Goal: Task Accomplishment & Management: Complete application form

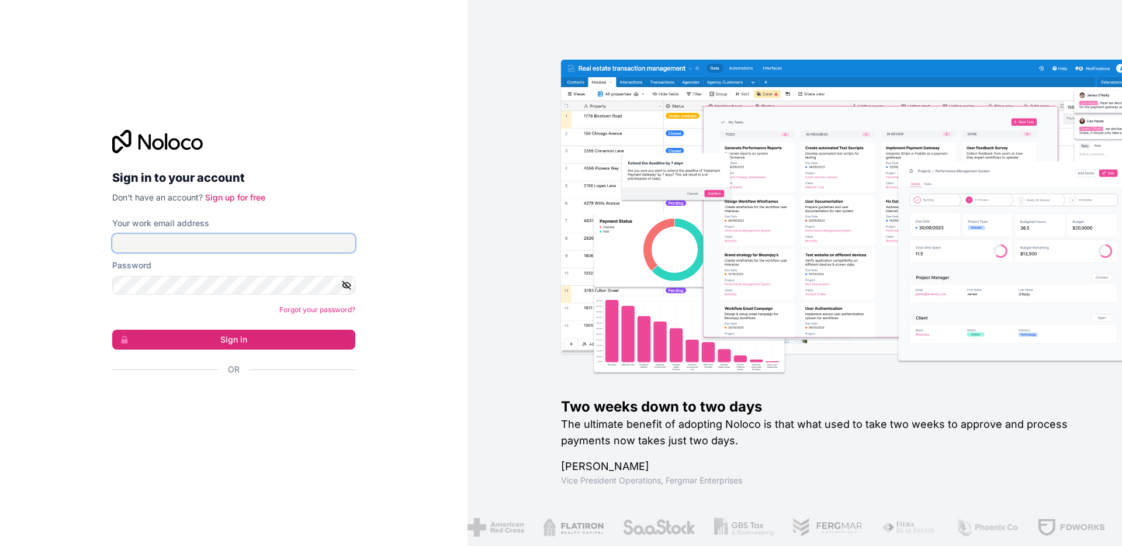
click at [268, 245] on input "Your work email address" at bounding box center [233, 243] width 243 height 19
type input "**********"
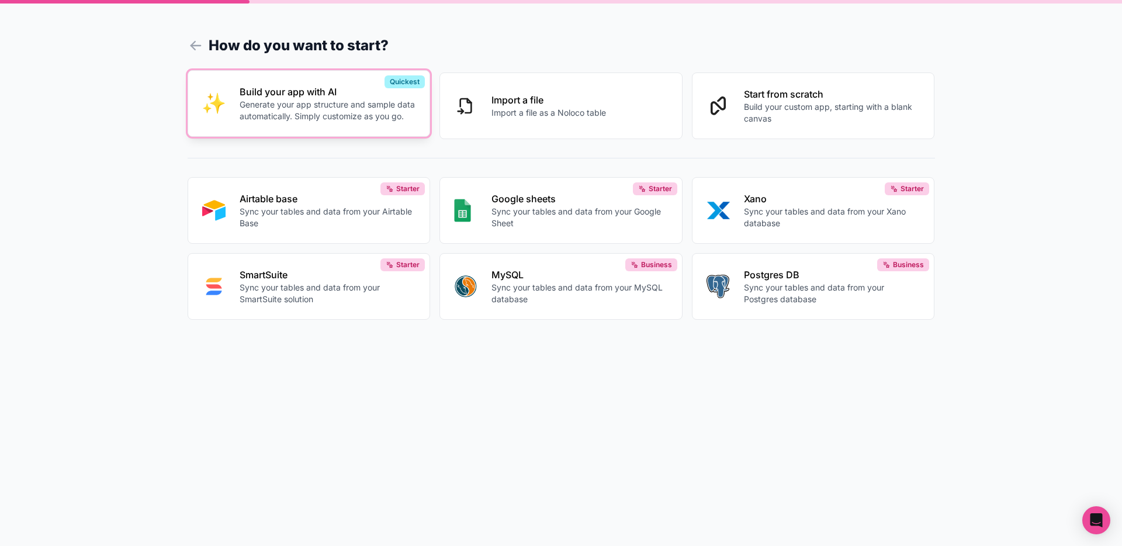
click at [350, 124] on button "Build your app with AI Generate your app structure and sample data automaticall…" at bounding box center [309, 103] width 243 height 67
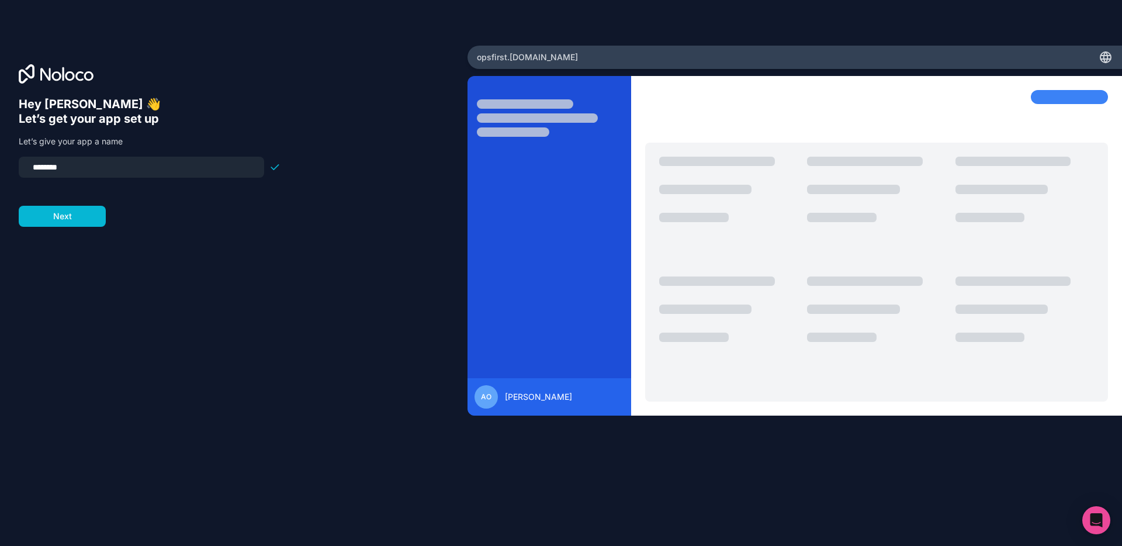
drag, startPoint x: 69, startPoint y: 167, endPoint x: 15, endPoint y: 167, distance: 54.3
click at [15, 167] on div "Hey [PERSON_NAME] 👋 Let’s get your app set up Let’s give your app a name ******…" at bounding box center [233, 273] width 467 height 454
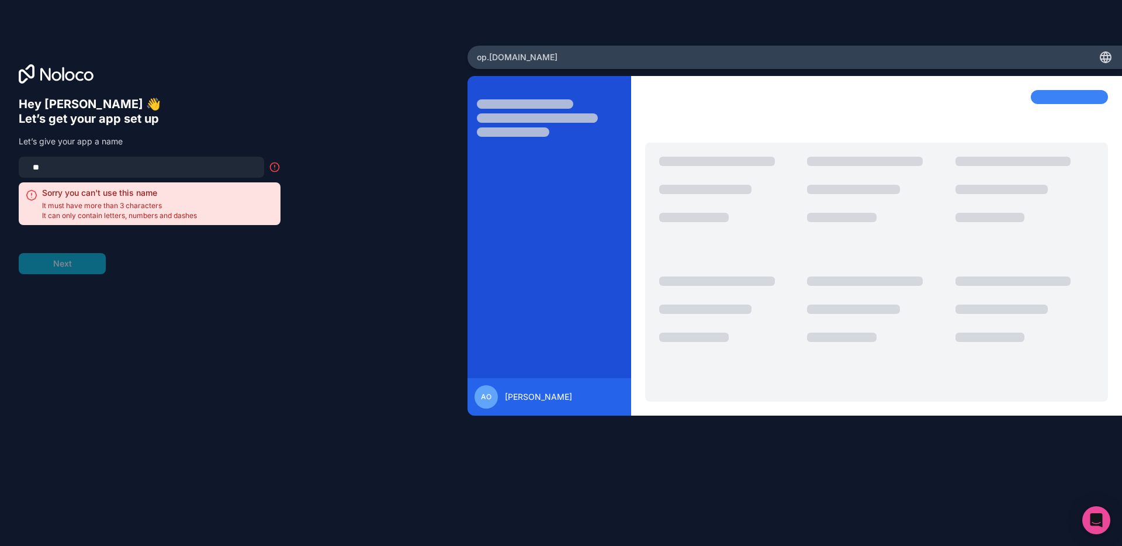
type input "*"
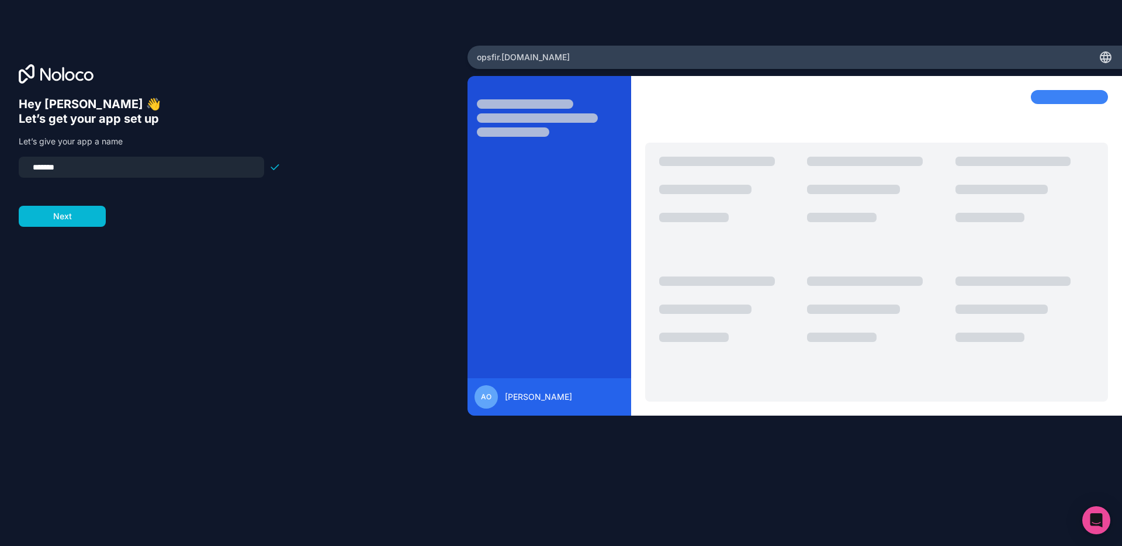
type input "********"
click at [69, 227] on div "Hey [PERSON_NAME] 👋 Let’s get your app set up Let’s give your app a name ******…" at bounding box center [234, 289] width 430 height 384
click at [69, 220] on button "Next" at bounding box center [62, 216] width 87 height 21
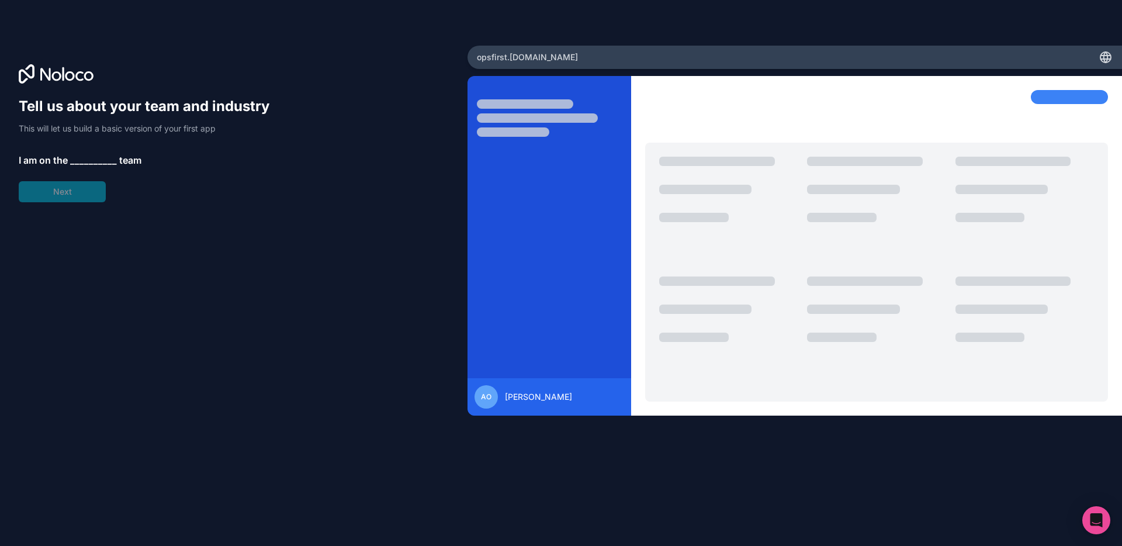
click at [82, 161] on span "__________" at bounding box center [93, 160] width 47 height 14
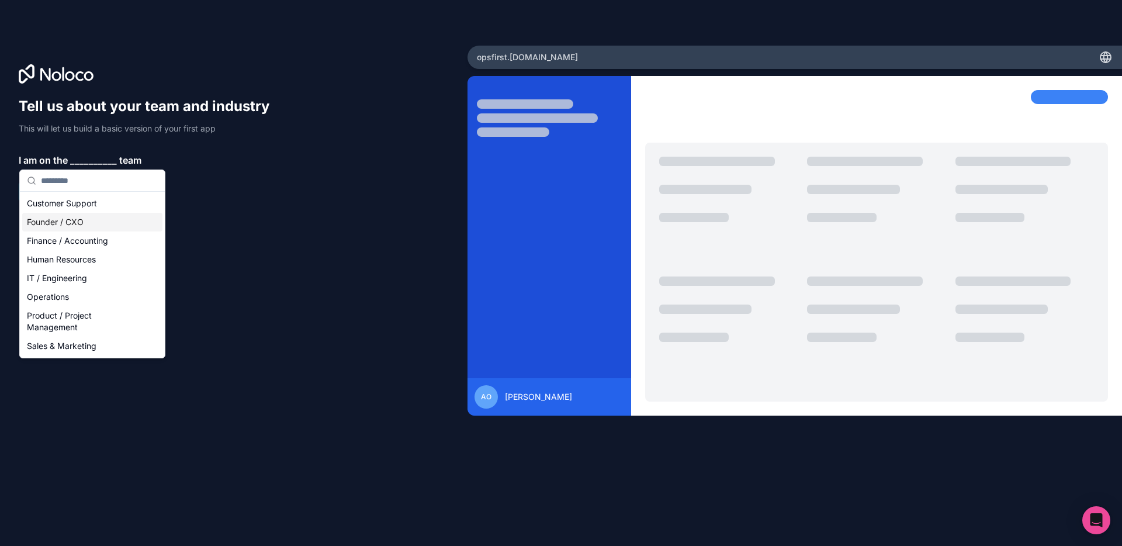
click at [85, 225] on div "Founder / CXO" at bounding box center [92, 222] width 140 height 19
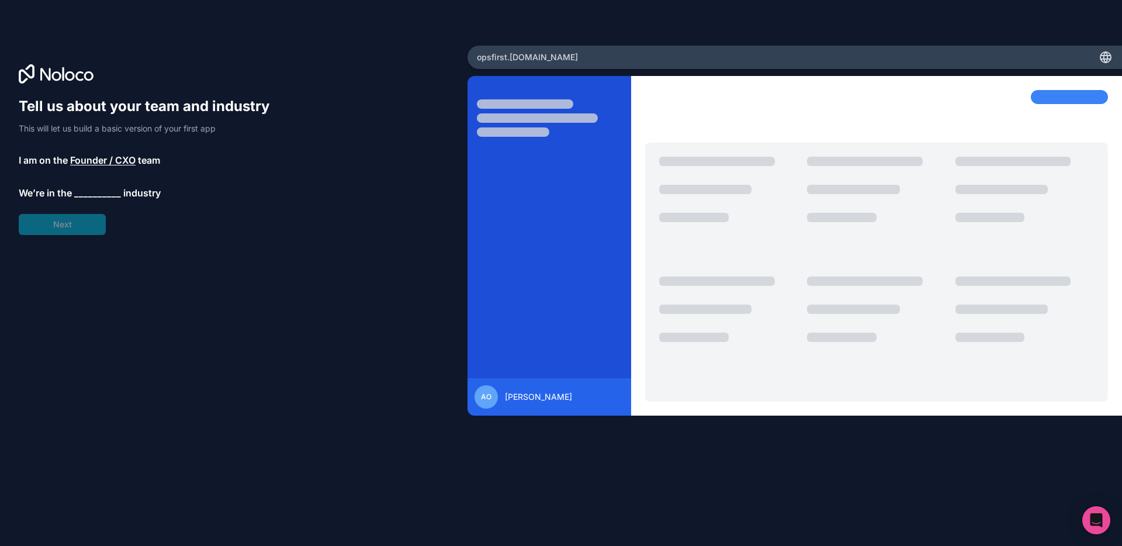
click at [94, 189] on span "__________" at bounding box center [97, 193] width 47 height 14
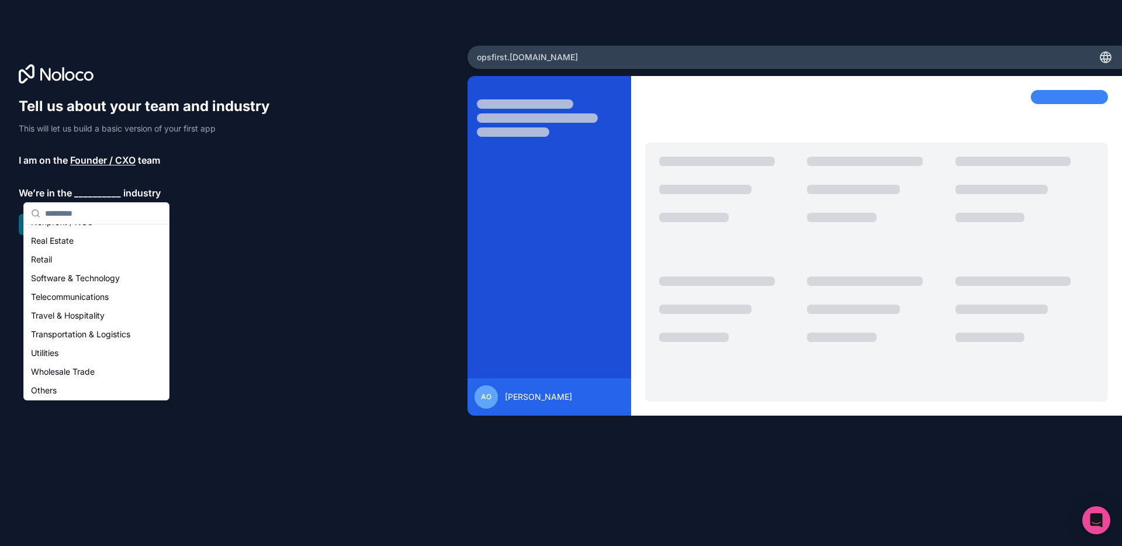
scroll to position [241, 0]
click at [89, 387] on div "Others" at bounding box center [96, 388] width 140 height 19
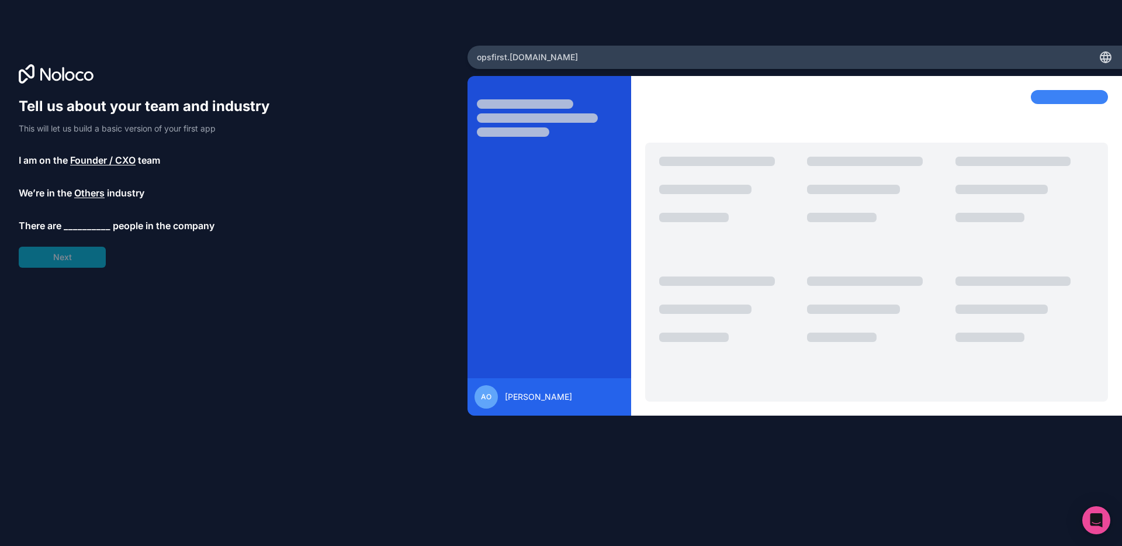
click at [80, 224] on span "__________" at bounding box center [87, 225] width 47 height 14
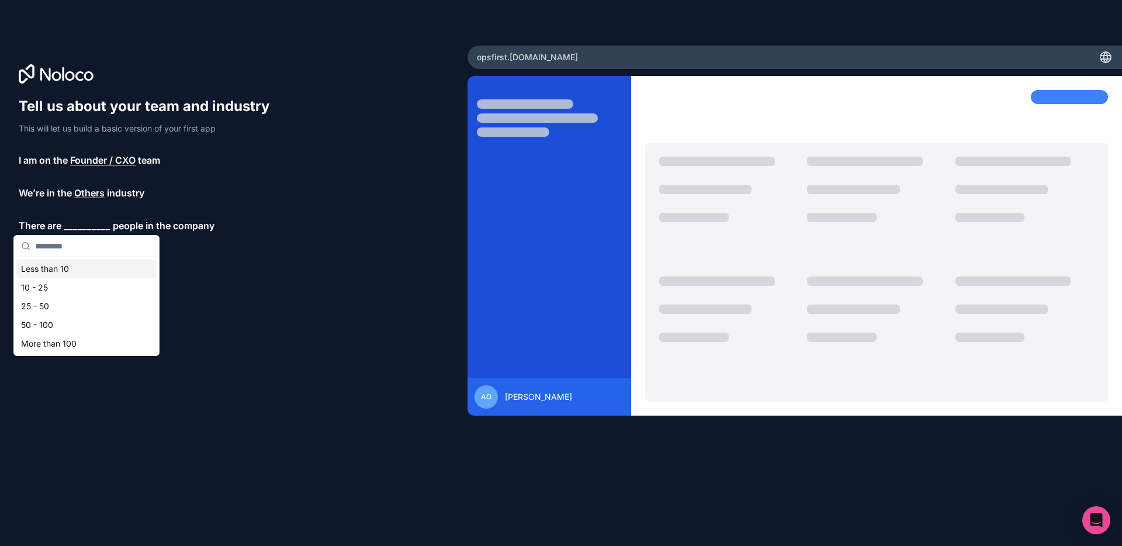
click at [71, 272] on div "Less than 10" at bounding box center [86, 268] width 140 height 19
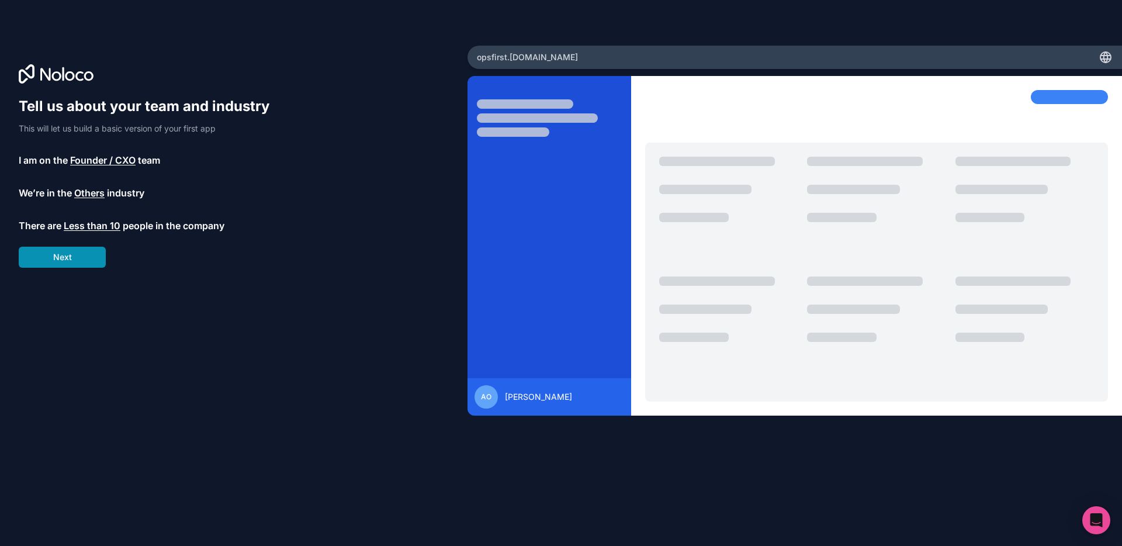
click at [77, 262] on button "Next" at bounding box center [62, 256] width 87 height 21
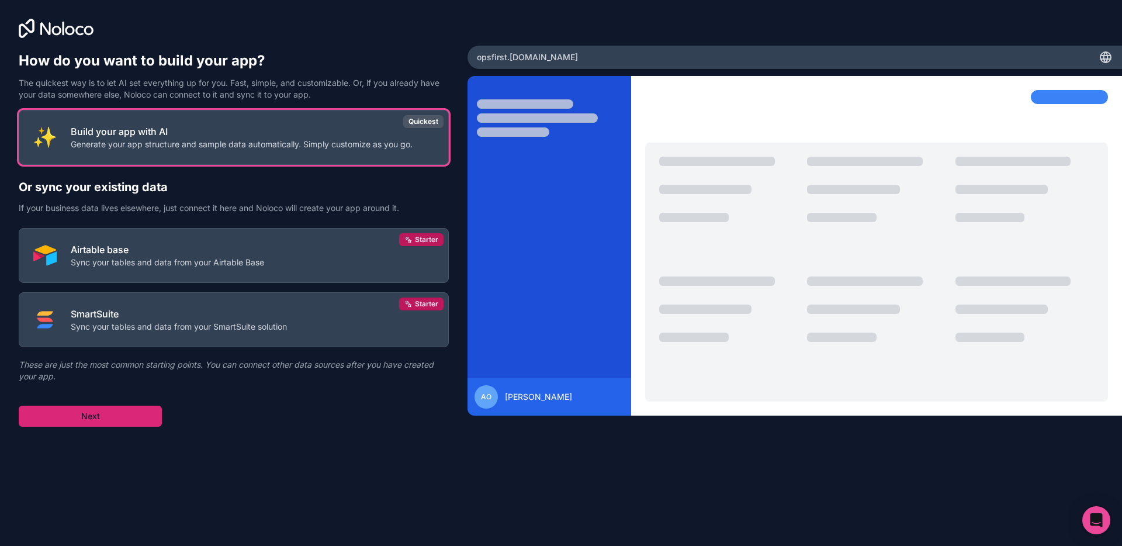
click at [99, 412] on button "Next" at bounding box center [90, 415] width 143 height 21
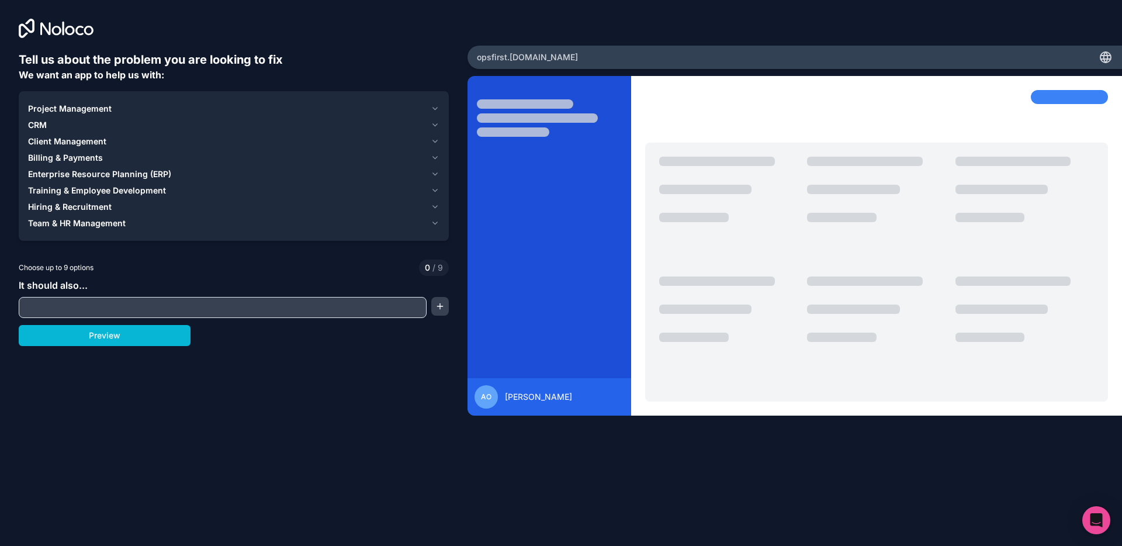
click at [107, 107] on span "Project Management" at bounding box center [70, 109] width 84 height 12
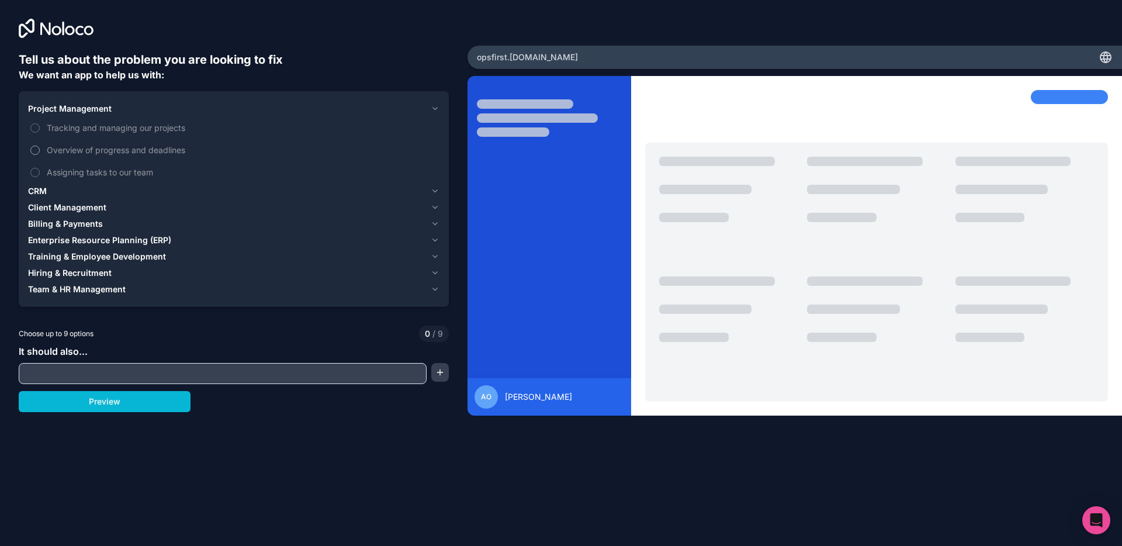
click at [116, 146] on span "Overview of progress and deadlines" at bounding box center [242, 150] width 390 height 12
click at [40, 146] on button "Overview of progress and deadlines" at bounding box center [34, 149] width 9 height 9
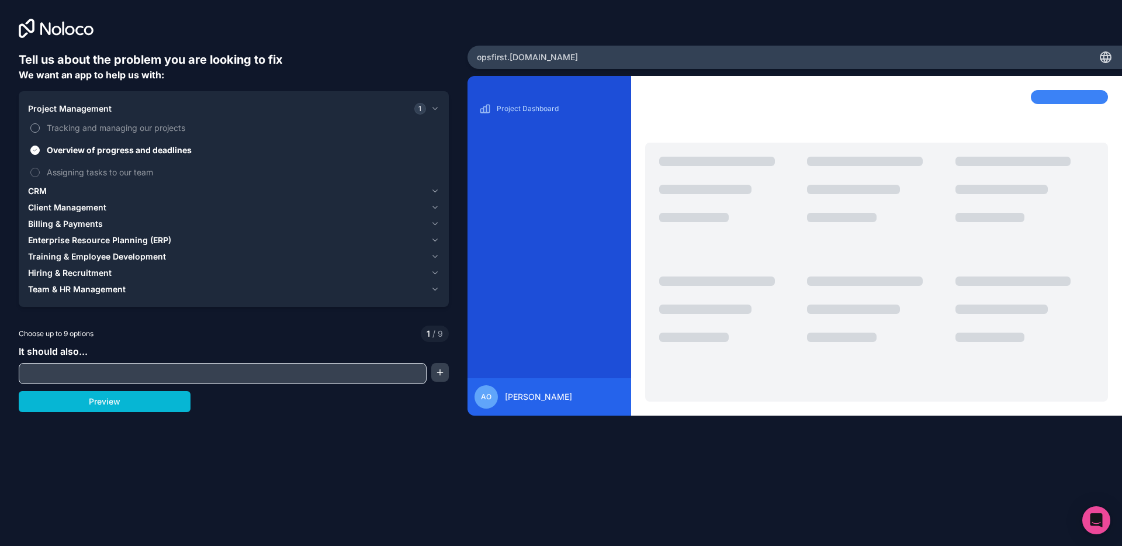
click at [120, 129] on span "Tracking and managing our projects" at bounding box center [242, 127] width 390 height 12
click at [40, 129] on button "Tracking and managing our projects" at bounding box center [34, 127] width 9 height 9
click at [119, 210] on div "Client Management" at bounding box center [227, 208] width 398 height 12
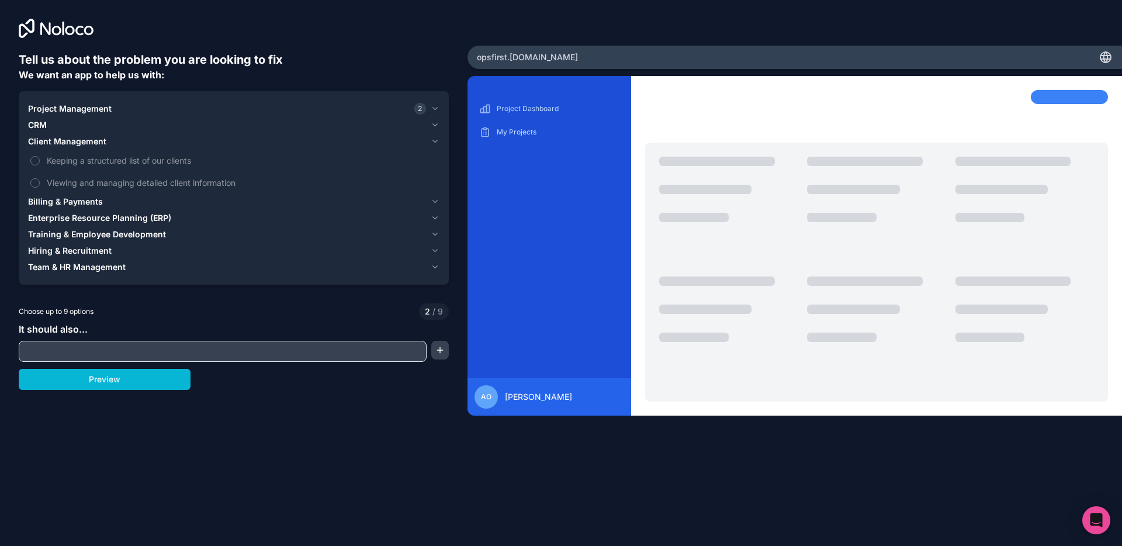
click at [129, 195] on button "Billing & Payments" at bounding box center [233, 201] width 411 height 16
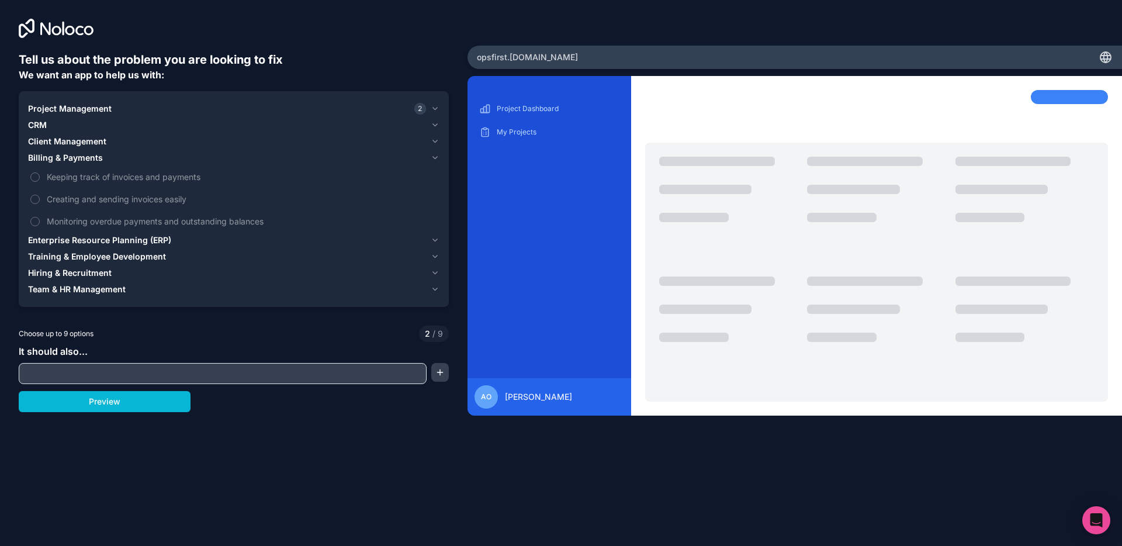
click at [136, 243] on span "Enterprise Resource Planning (ERP)" at bounding box center [99, 240] width 143 height 12
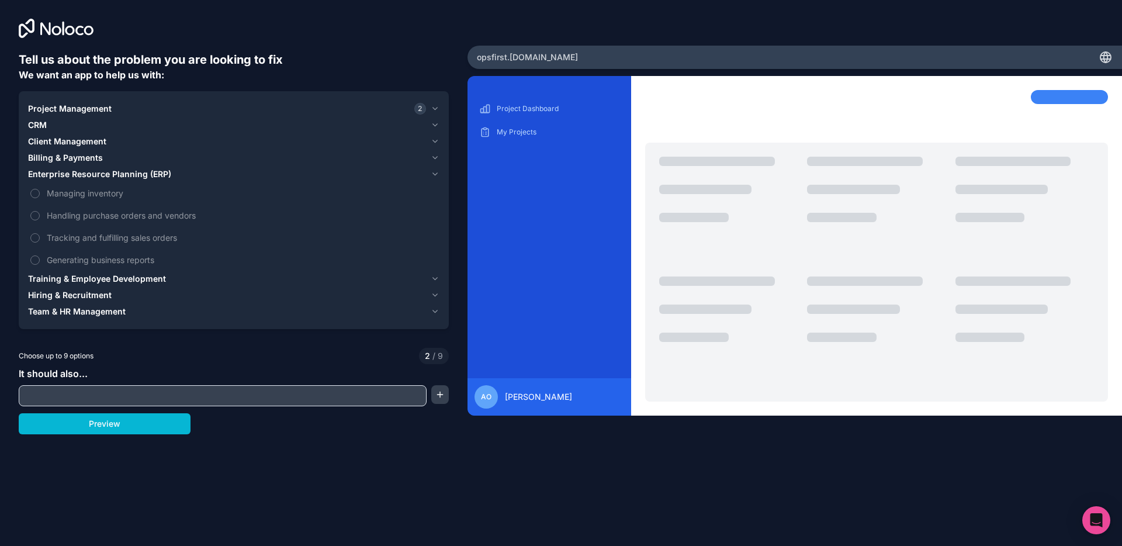
click at [133, 279] on span "Training & Employee Development" at bounding box center [97, 279] width 138 height 12
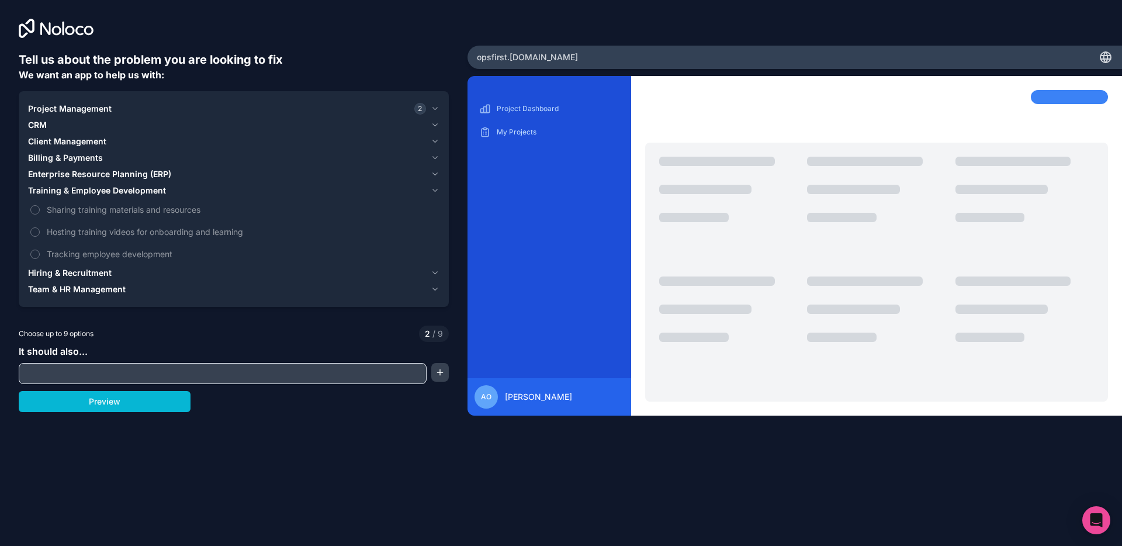
click at [108, 277] on span "Hiring & Recruitment" at bounding box center [70, 273] width 84 height 12
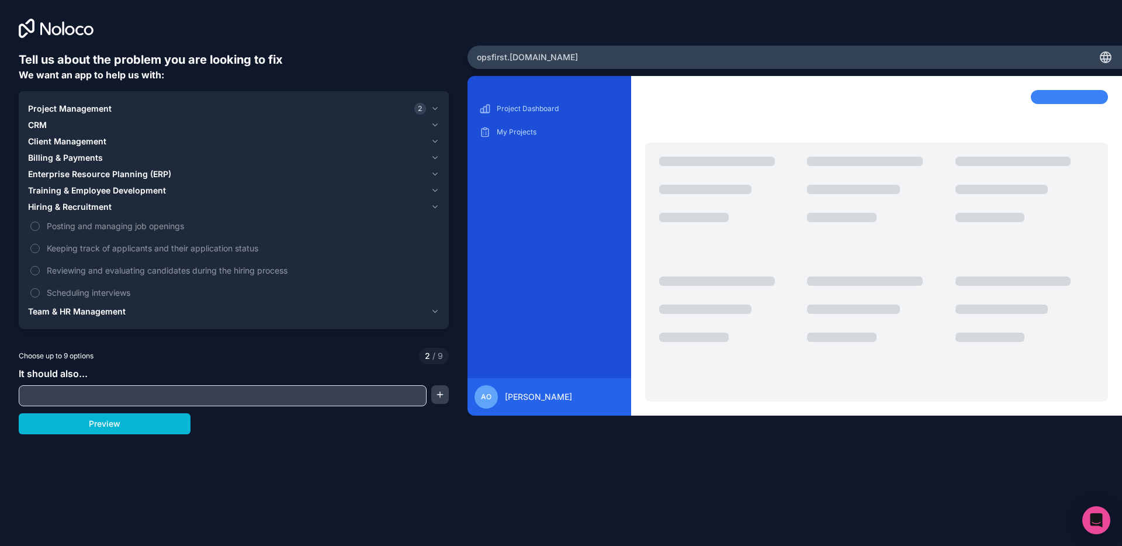
click at [105, 310] on span "Team & HR Management" at bounding box center [77, 311] width 98 height 12
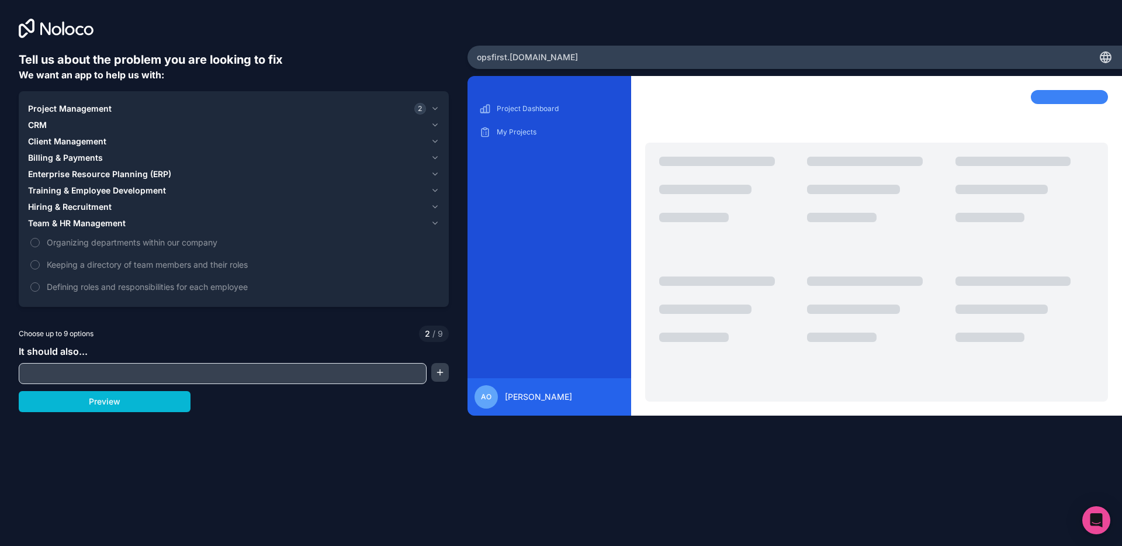
click at [68, 152] on span "Billing & Payments" at bounding box center [65, 158] width 75 height 12
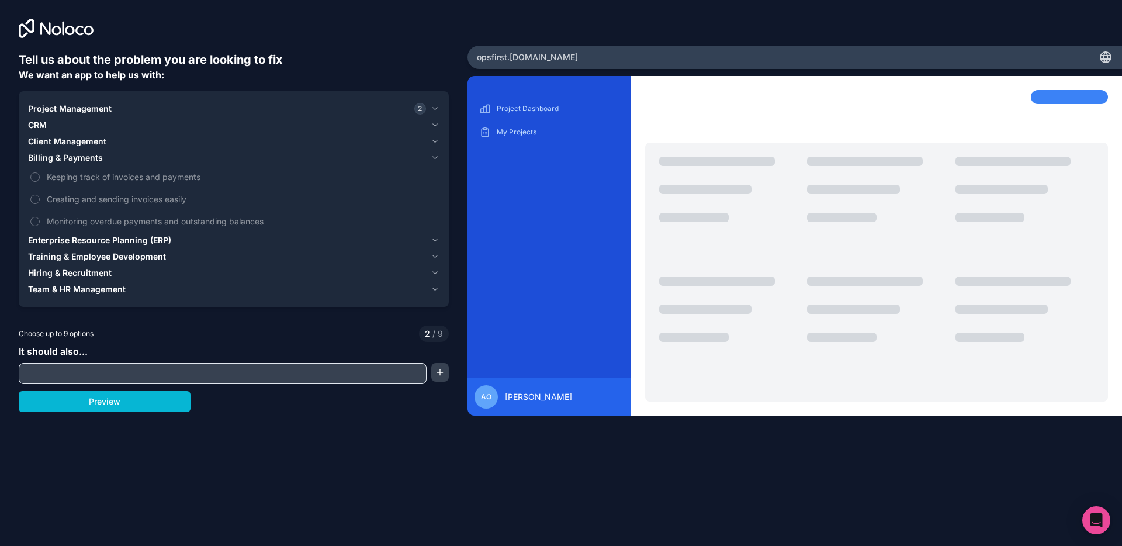
click at [106, 363] on div at bounding box center [223, 373] width 408 height 21
click at [104, 374] on input "text" at bounding box center [223, 373] width 402 height 16
type input "*"
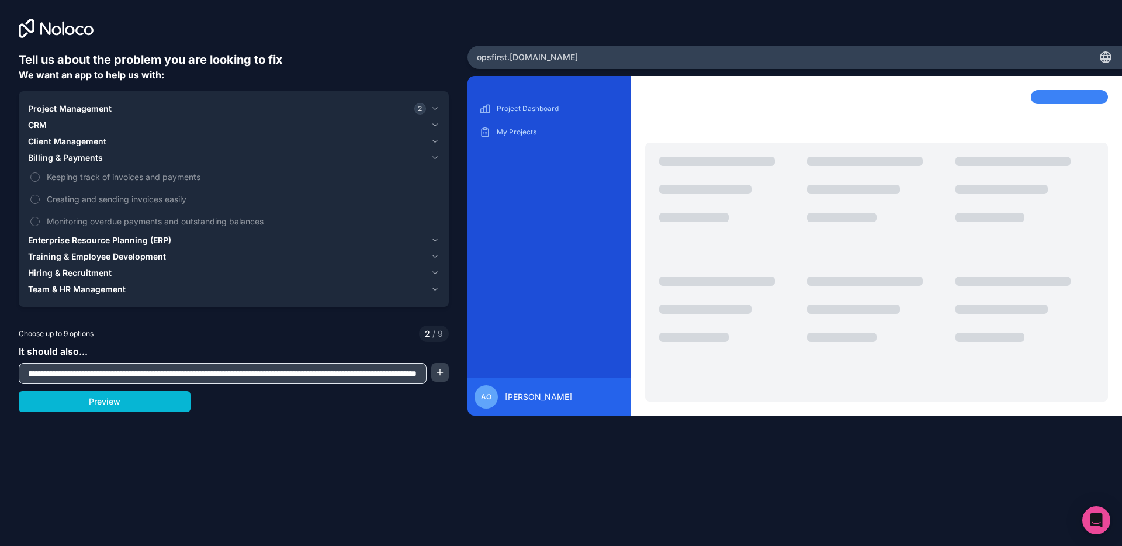
scroll to position [0, 267]
type input "**********"
click at [50, 395] on button "Preview" at bounding box center [105, 401] width 172 height 21
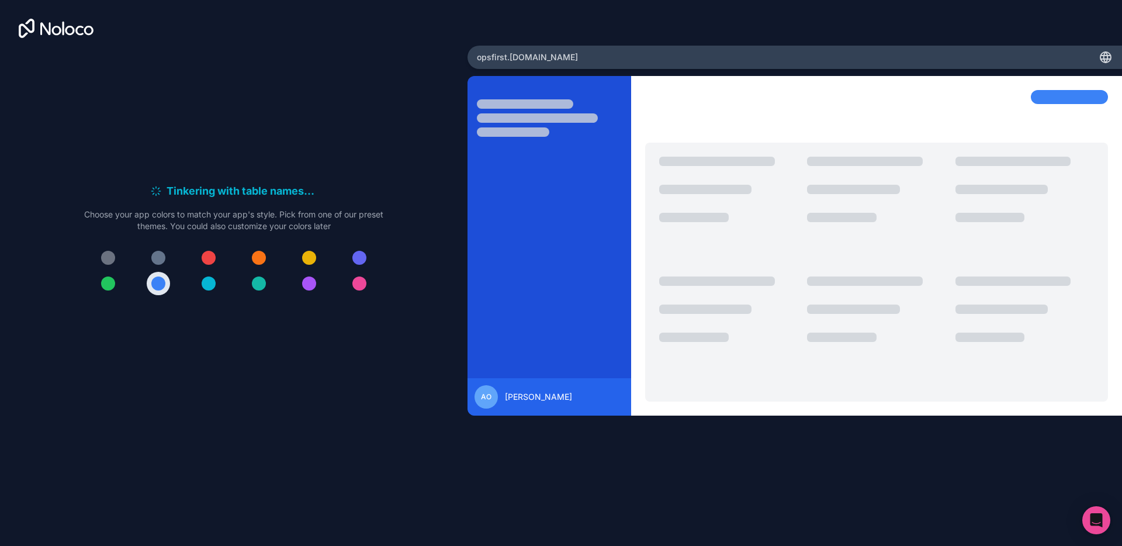
click at [324, 272] on div at bounding box center [233, 270] width 299 height 49
click at [360, 282] on div at bounding box center [359, 283] width 14 height 14
